Goal: Task Accomplishment & Management: Use online tool/utility

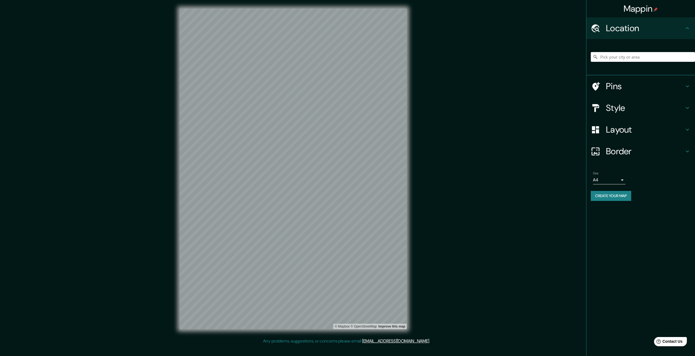
click at [640, 106] on h4 "Style" at bounding box center [645, 108] width 78 height 11
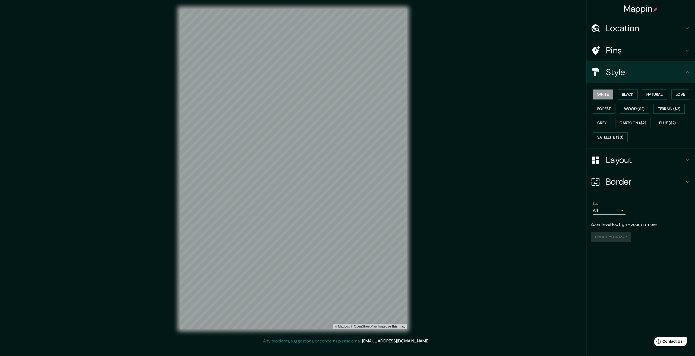
click at [612, 163] on h4 "Layout" at bounding box center [645, 160] width 78 height 11
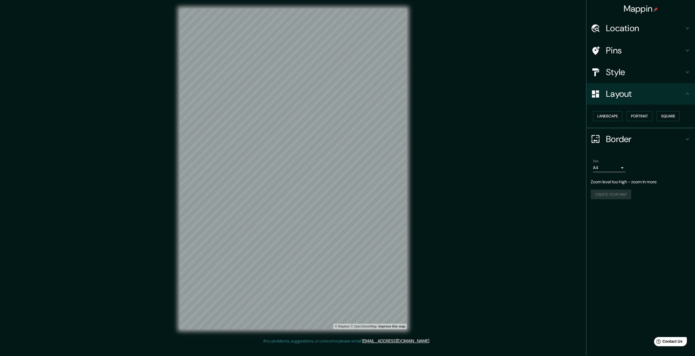
click at [622, 140] on h4 "Border" at bounding box center [645, 139] width 78 height 11
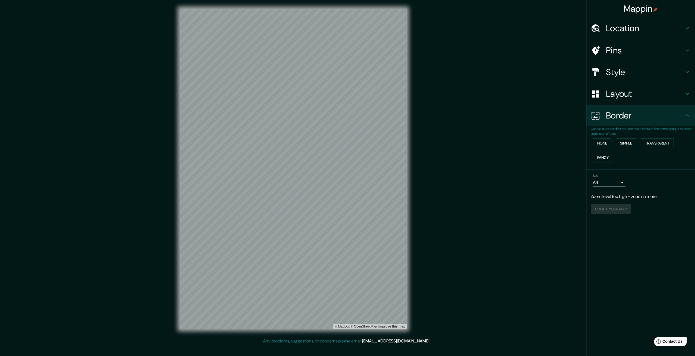
click at [608, 184] on body "Mappin Location Pins Style Layout Border Choose a border. Hint : you can make l…" at bounding box center [347, 178] width 695 height 356
click at [612, 203] on li "A3" at bounding box center [609, 204] width 33 height 10
click at [620, 74] on h4 "Style" at bounding box center [645, 72] width 78 height 11
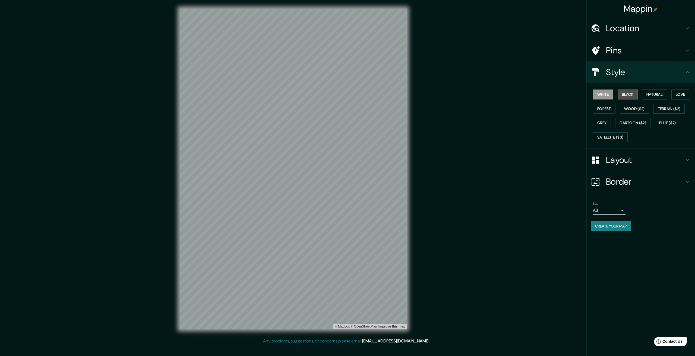
click at [627, 94] on button "Black" at bounding box center [628, 95] width 20 height 10
click at [618, 52] on h4 "Pins" at bounding box center [645, 50] width 78 height 11
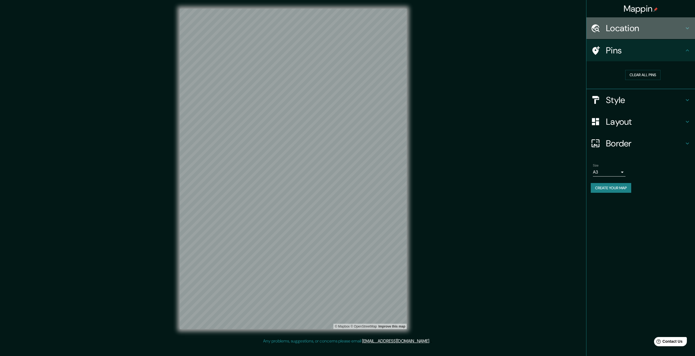
click at [626, 27] on h4 "Location" at bounding box center [645, 28] width 78 height 11
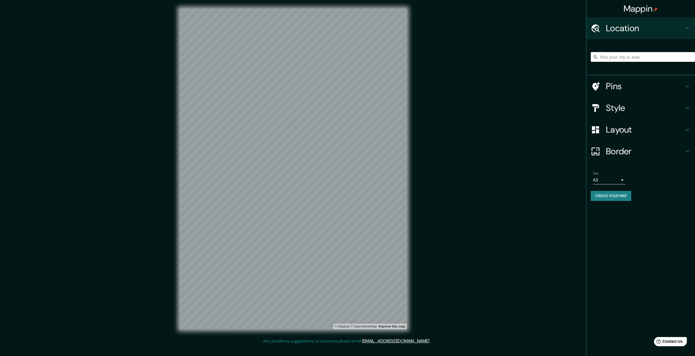
click at [618, 106] on h4 "Style" at bounding box center [645, 108] width 78 height 11
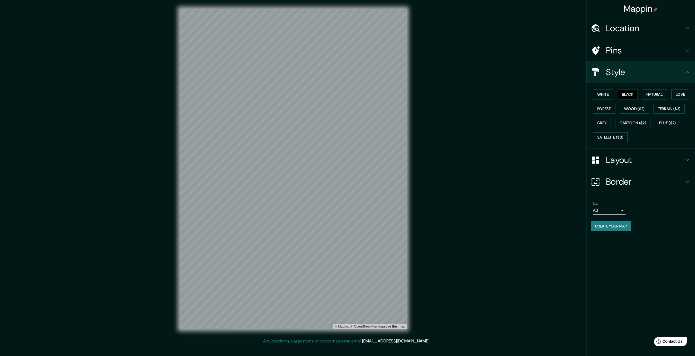
click at [612, 162] on h4 "Layout" at bounding box center [645, 160] width 78 height 11
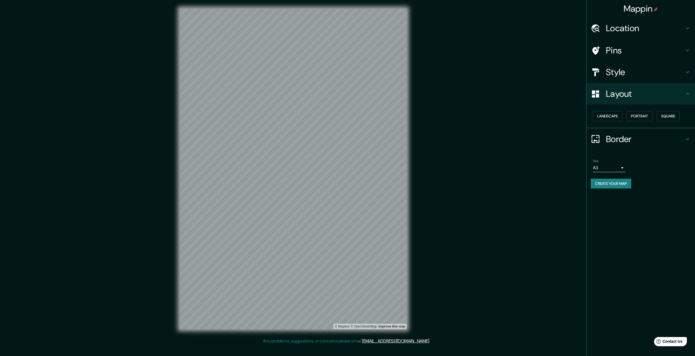
click at [613, 144] on h4 "Border" at bounding box center [645, 139] width 78 height 11
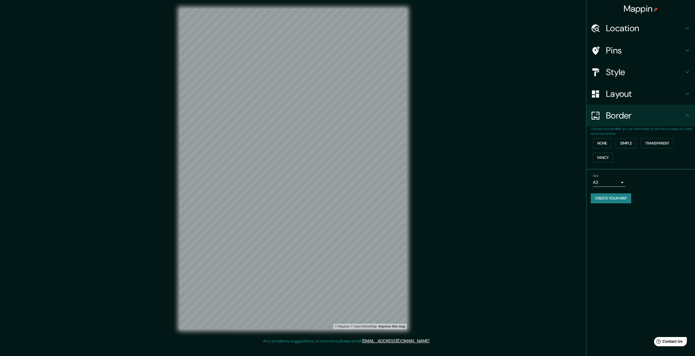
click at [605, 91] on div at bounding box center [598, 94] width 15 height 10
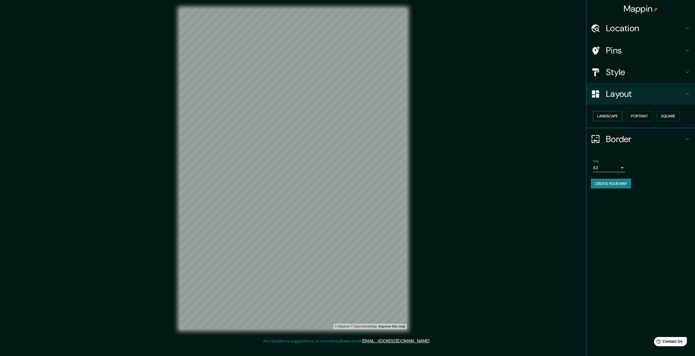
click at [618, 114] on button "Landscape" at bounding box center [607, 116] width 29 height 10
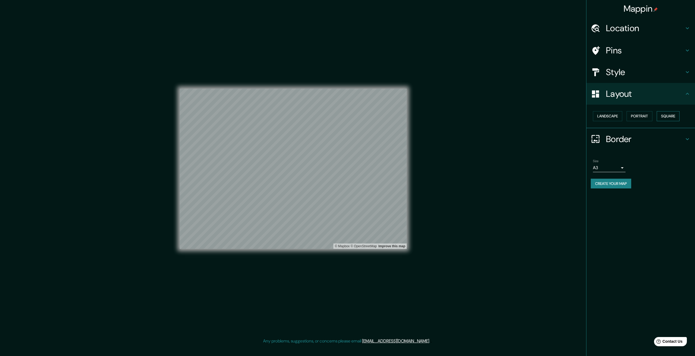
click at [667, 113] on button "Square" at bounding box center [668, 116] width 23 height 10
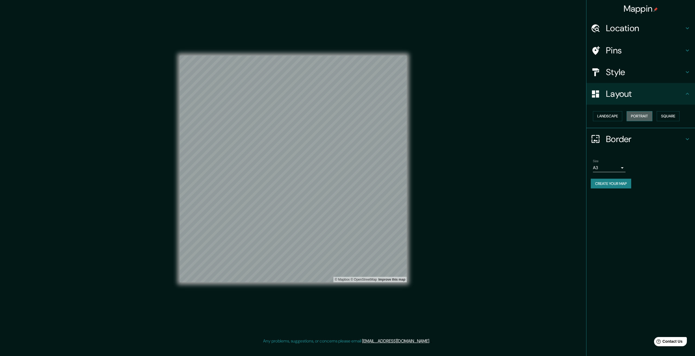
click at [648, 116] on button "Portrait" at bounding box center [639, 116] width 26 height 10
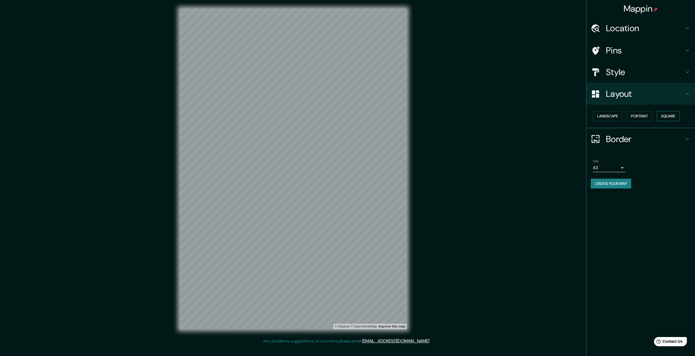
click at [674, 114] on button "Square" at bounding box center [668, 116] width 23 height 10
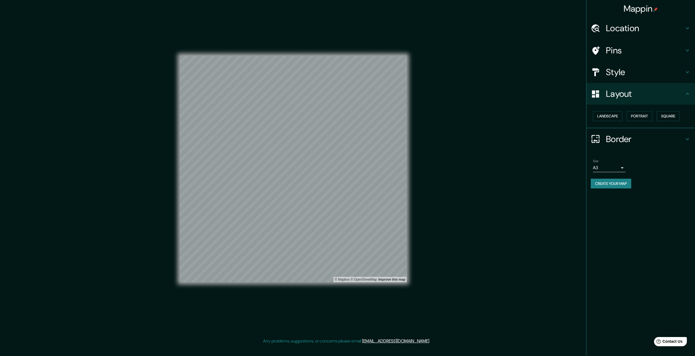
click at [626, 73] on h4 "Style" at bounding box center [645, 72] width 78 height 11
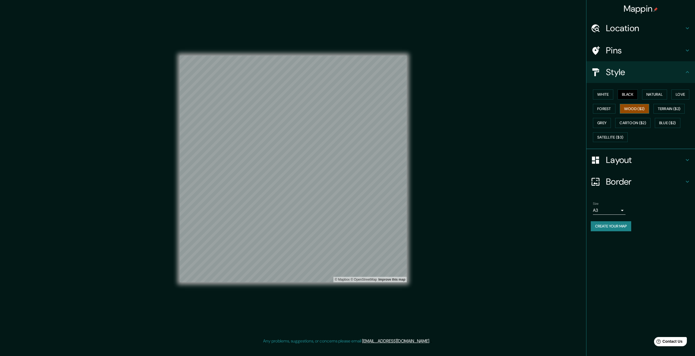
click at [635, 108] on button "Wood ($2)" at bounding box center [634, 109] width 29 height 10
click at [601, 93] on button "White" at bounding box center [603, 95] width 20 height 10
click at [625, 96] on button "Black" at bounding box center [628, 95] width 20 height 10
